Goal: Navigation & Orientation: Find specific page/section

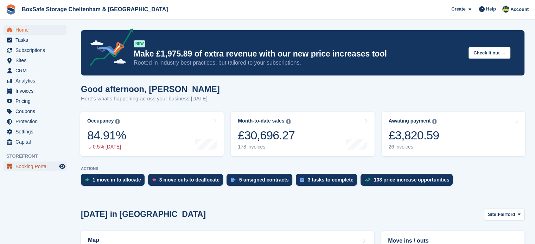
click at [41, 169] on span "Booking Portal" at bounding box center [36, 167] width 42 height 10
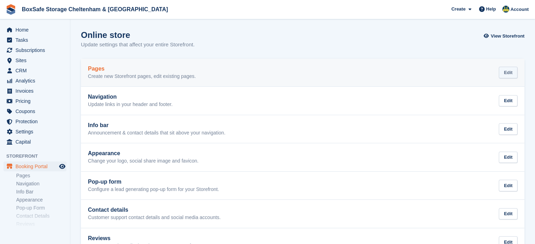
click at [515, 72] on div "Edit" at bounding box center [507, 73] width 19 height 12
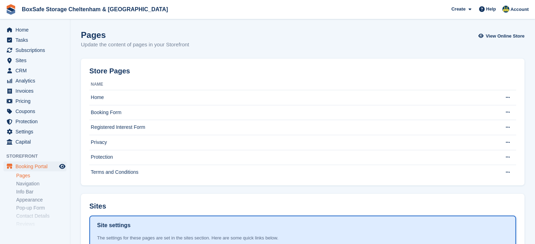
scroll to position [128, 0]
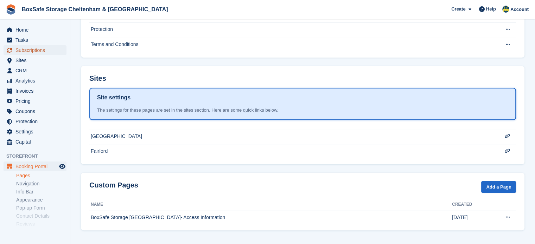
click at [34, 50] on span "Subscriptions" at bounding box center [36, 50] width 42 height 10
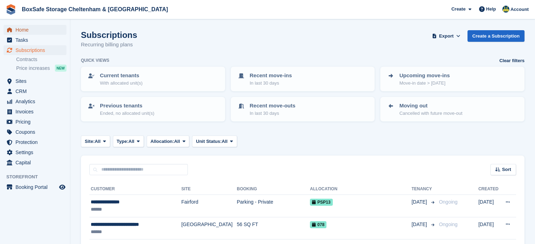
click at [29, 27] on span "Home" at bounding box center [36, 30] width 42 height 10
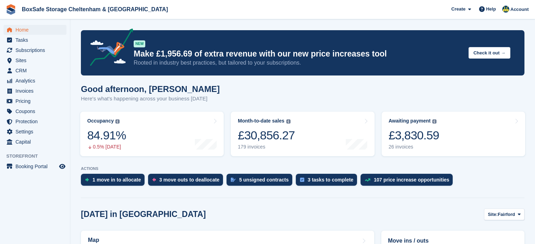
scroll to position [193, 0]
